Goal: Task Accomplishment & Management: Manage account settings

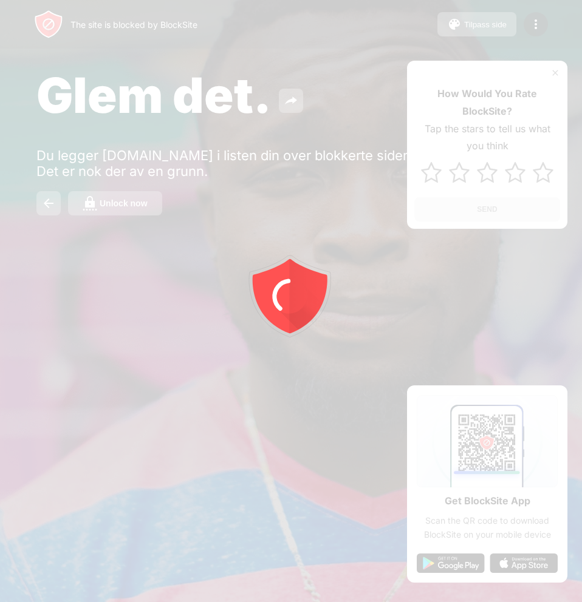
click at [120, 205] on div at bounding box center [291, 301] width 582 height 602
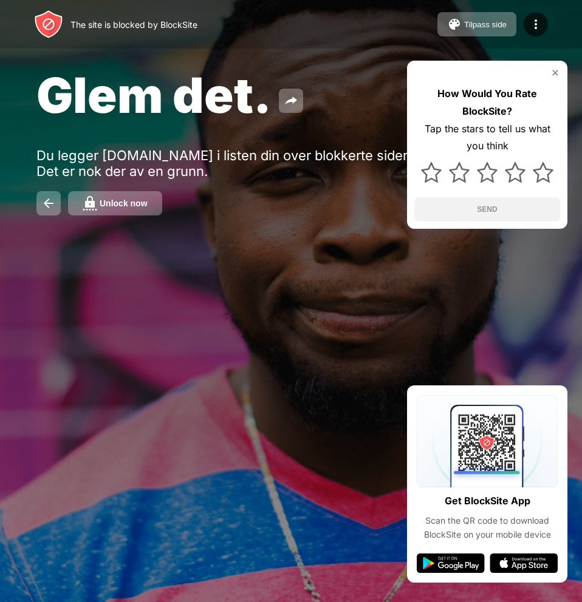
click at [120, 205] on div "Unlock now" at bounding box center [124, 204] width 48 height 10
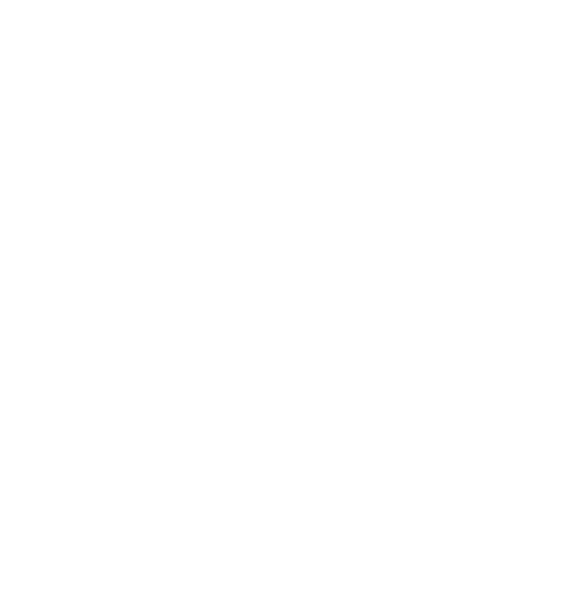
click at [42, 5] on html at bounding box center [291, 2] width 582 height 5
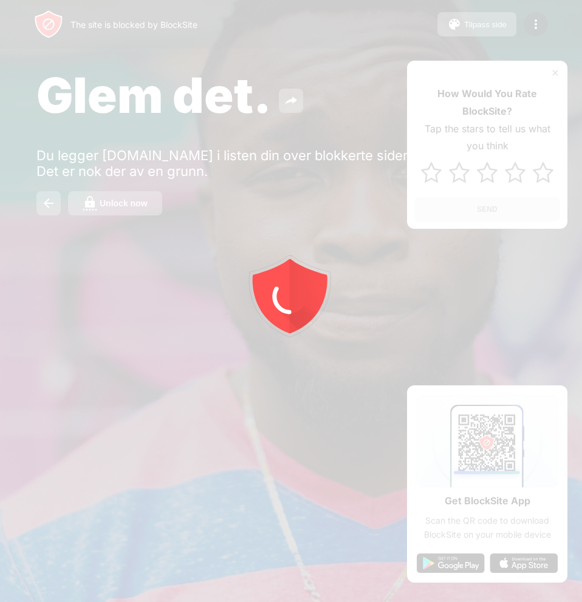
click at [142, 198] on div at bounding box center [291, 301] width 582 height 602
click at [146, 209] on div at bounding box center [291, 301] width 582 height 602
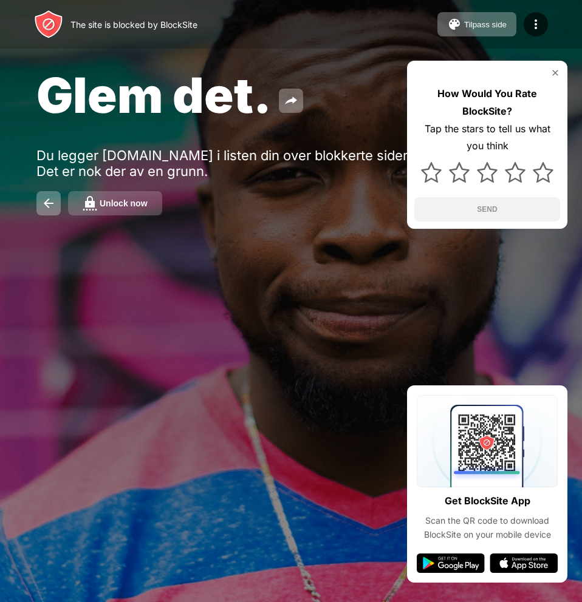
click at [144, 206] on button "Unlock now" at bounding box center [115, 203] width 94 height 24
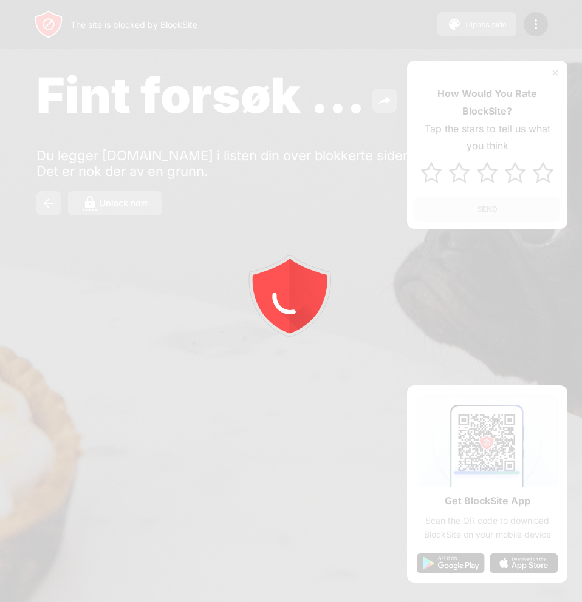
click at [140, 209] on div at bounding box center [291, 301] width 582 height 602
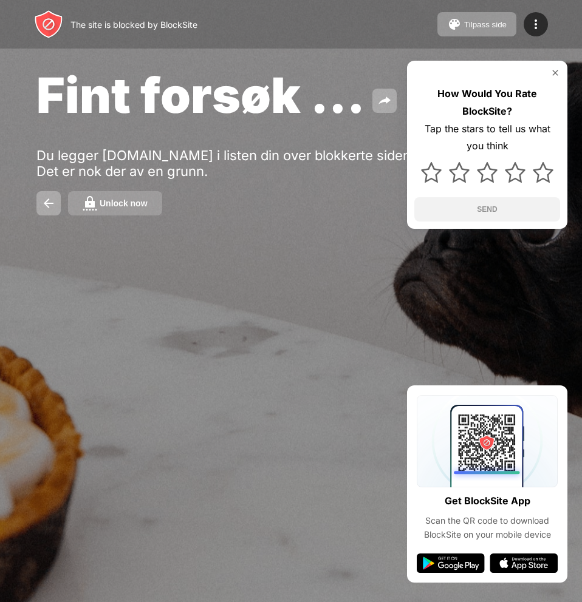
click at [116, 206] on div "Unlock now" at bounding box center [124, 204] width 48 height 10
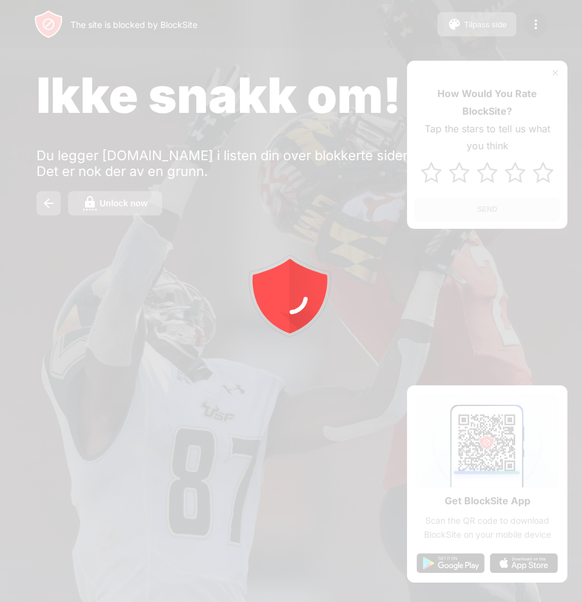
click at [132, 194] on div at bounding box center [291, 301] width 582 height 602
click at [132, 203] on div at bounding box center [291, 301] width 582 height 602
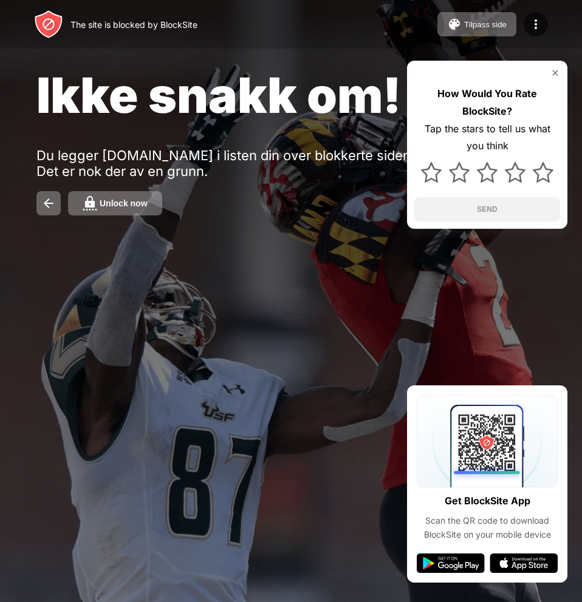
click at [132, 203] on div "Unlock now" at bounding box center [124, 204] width 48 height 10
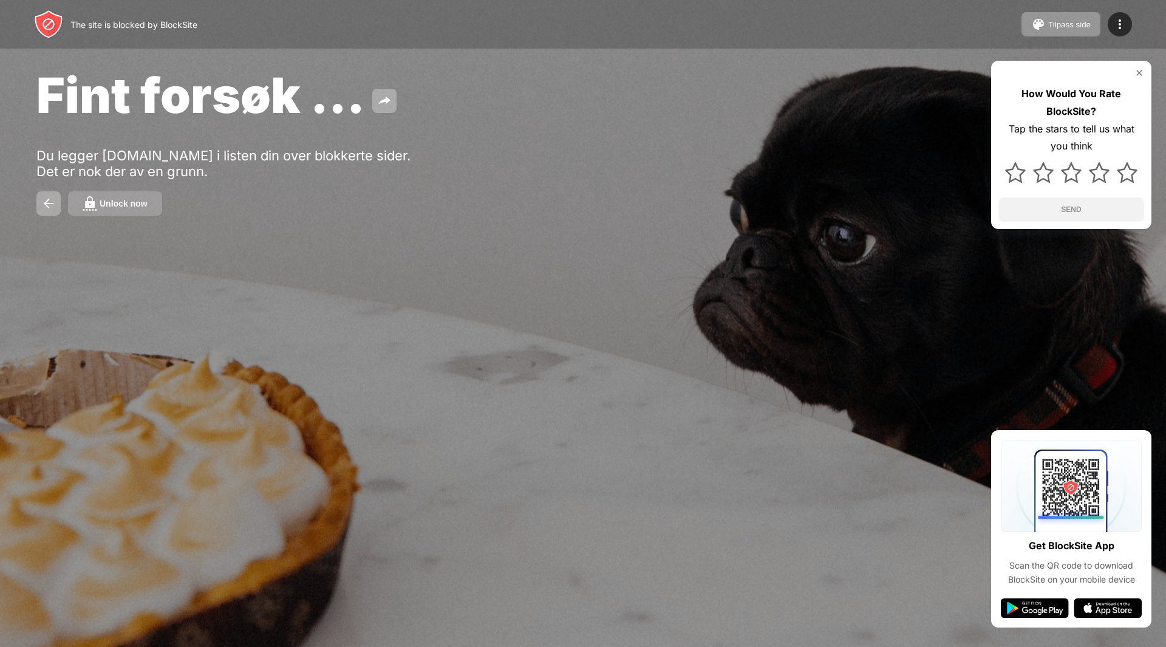
click at [128, 206] on div "Unlock now" at bounding box center [124, 204] width 48 height 10
